Goal: Task Accomplishment & Management: Manage account settings

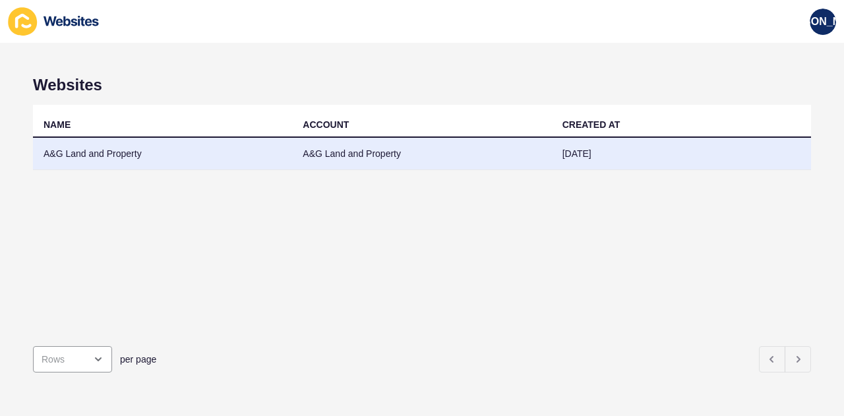
click at [85, 160] on td "A&G Land and Property" at bounding box center [162, 154] width 259 height 32
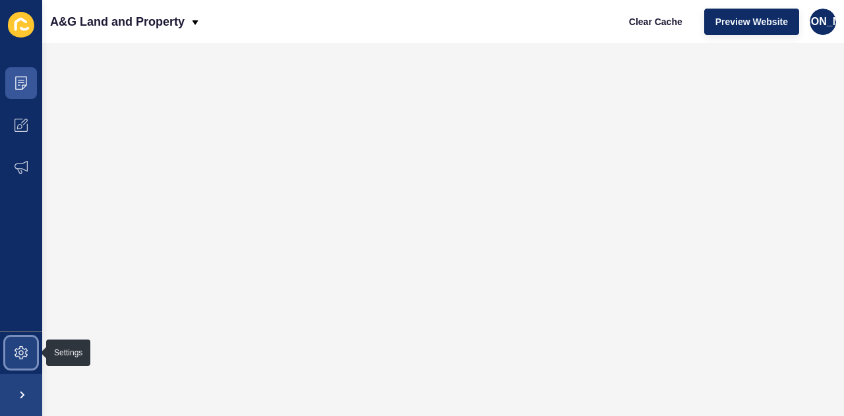
click at [26, 345] on span at bounding box center [21, 352] width 42 height 42
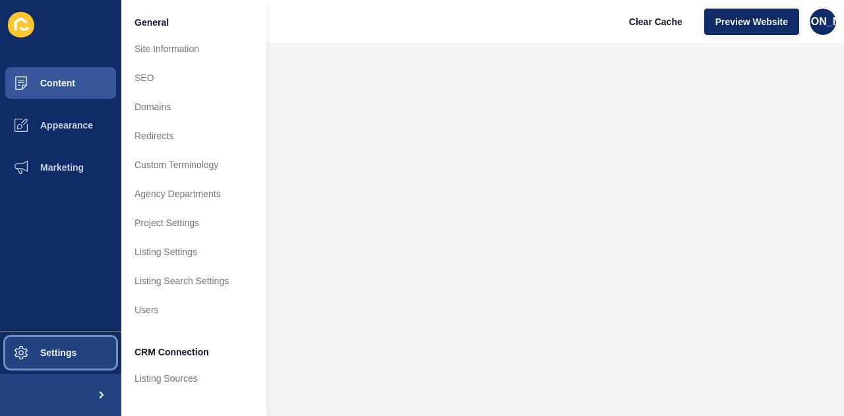
scroll to position [121, 0]
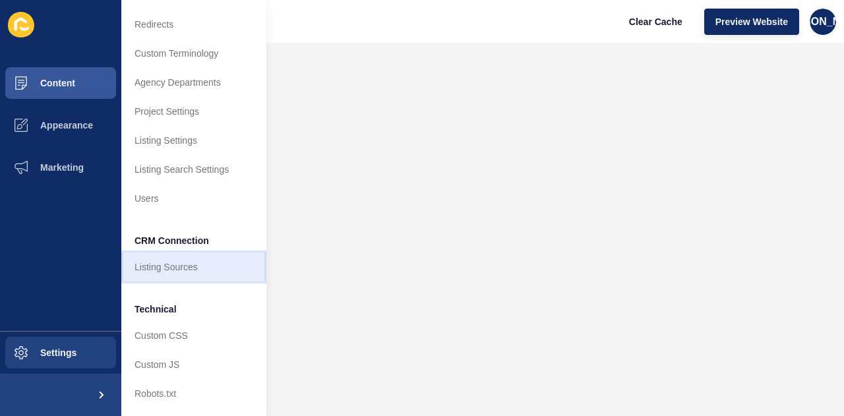
click at [167, 260] on link "Listing Sources" at bounding box center [193, 266] width 145 height 29
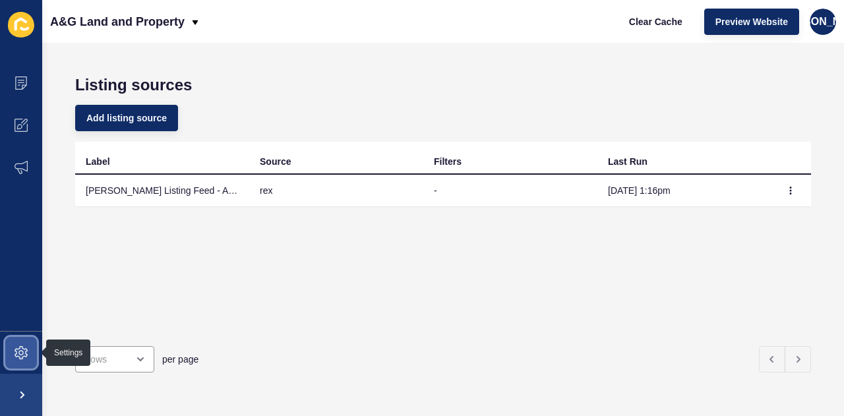
click at [32, 350] on span at bounding box center [21, 352] width 42 height 42
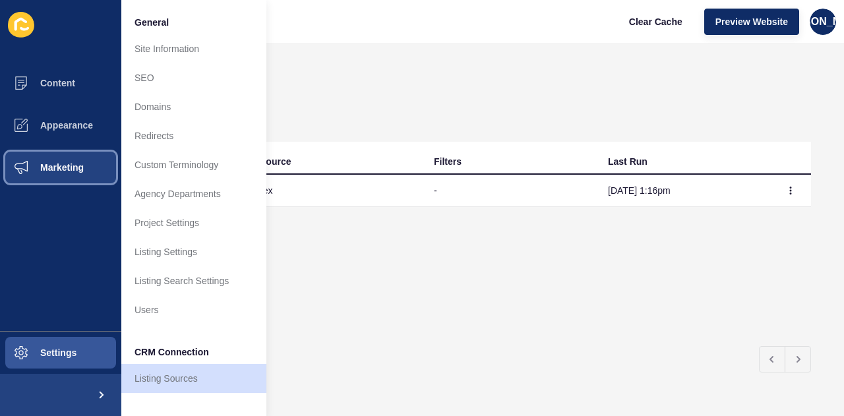
click at [72, 169] on span "Marketing" at bounding box center [41, 167] width 86 height 11
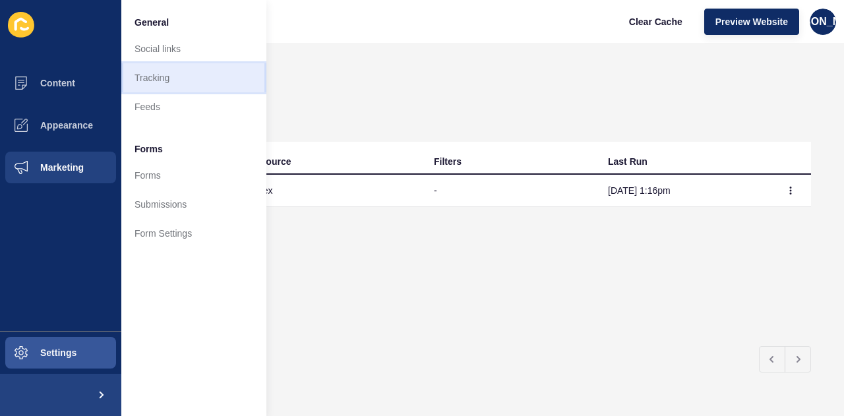
click at [153, 76] on link "Tracking" at bounding box center [193, 77] width 145 height 29
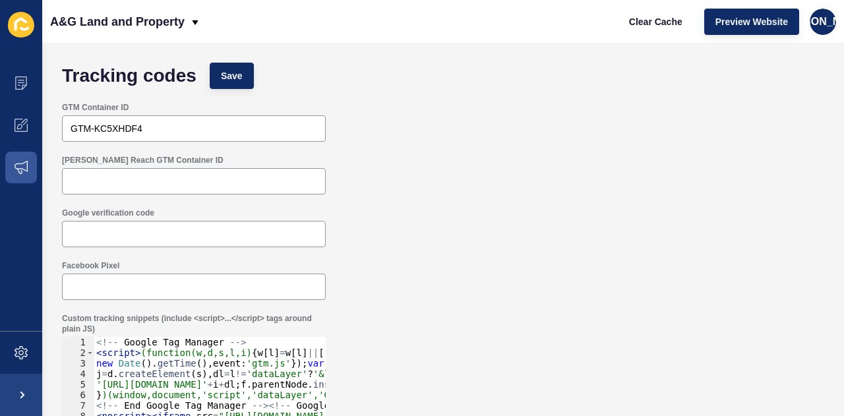
scroll to position [2, 0]
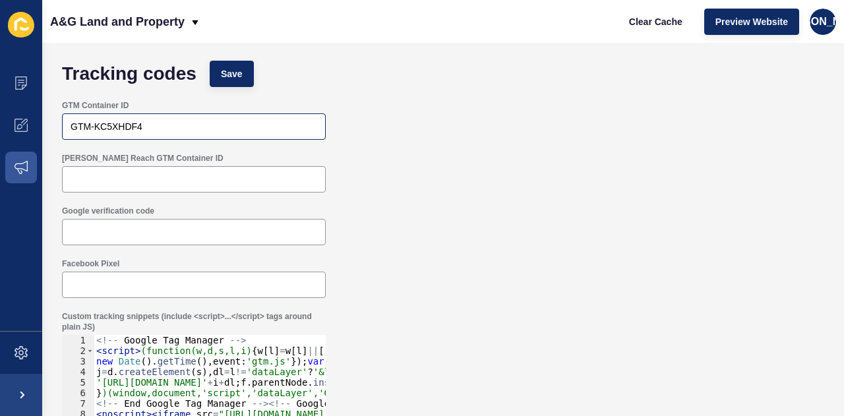
click at [240, 119] on div "GTM-KC5XHDF4" at bounding box center [194, 126] width 264 height 26
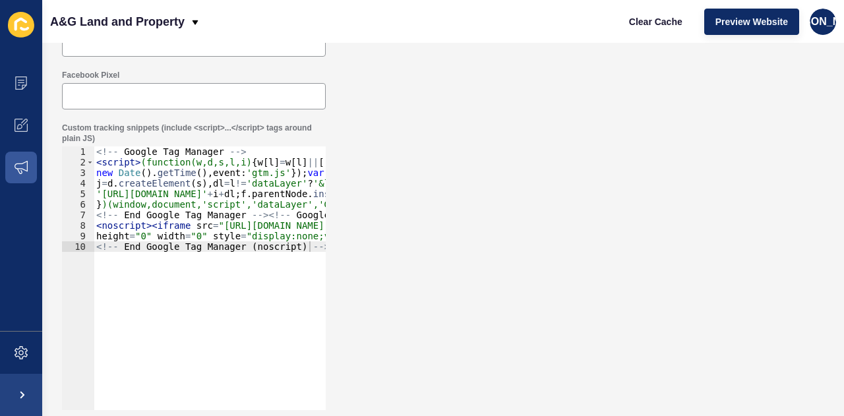
type textarea "<!-- End Google Tag Manager (noscript) -->"
click at [239, 312] on div "<!-- Google Tag Manager --> < script > (function(w,d,s,l,i) { w [ l ] = w [ l ]…" at bounding box center [304, 283] width 421 height 275
paste textarea "</script>"
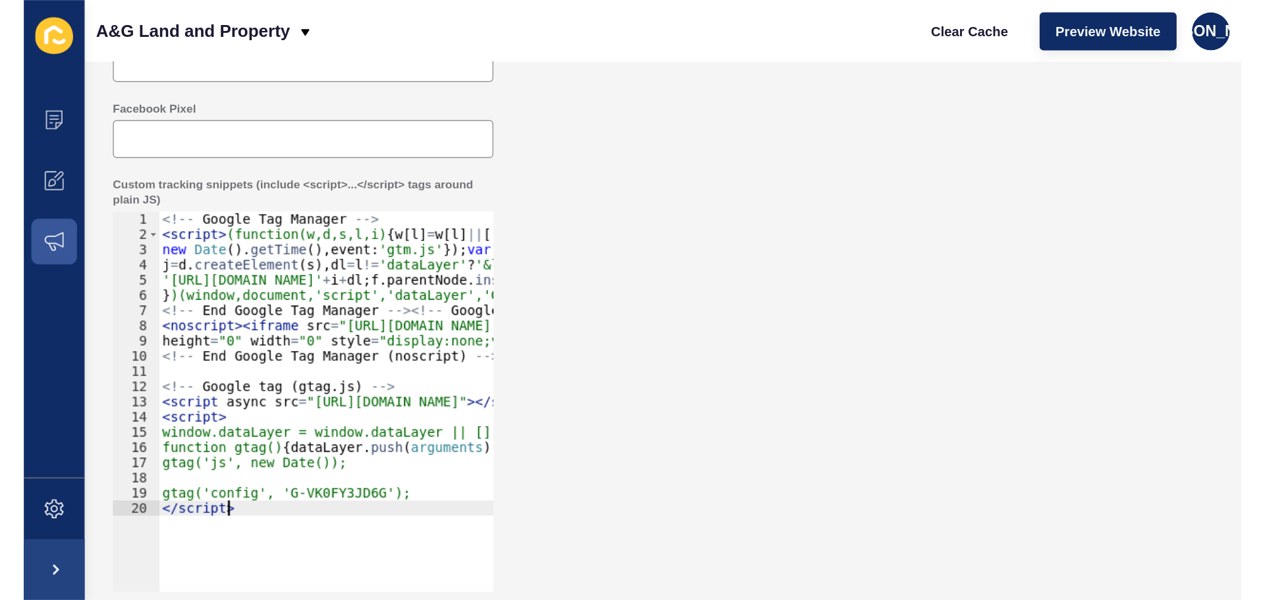
scroll to position [0, 0]
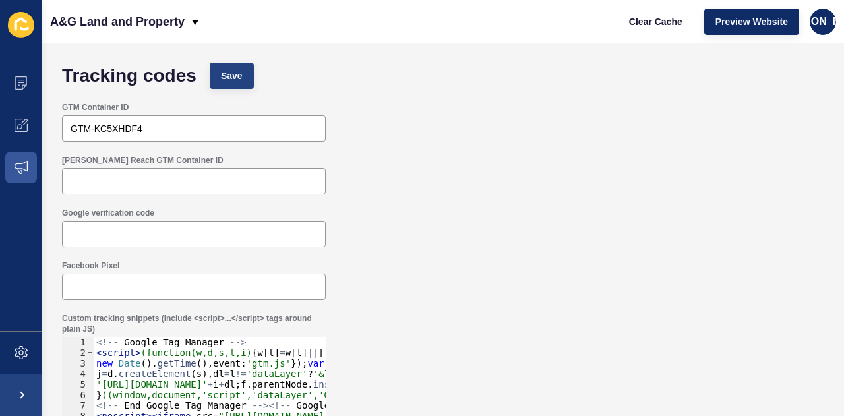
type textarea "</script>"
click at [210, 85] on button "Save" at bounding box center [232, 76] width 44 height 26
